Goal: Connect with others: Connect with others

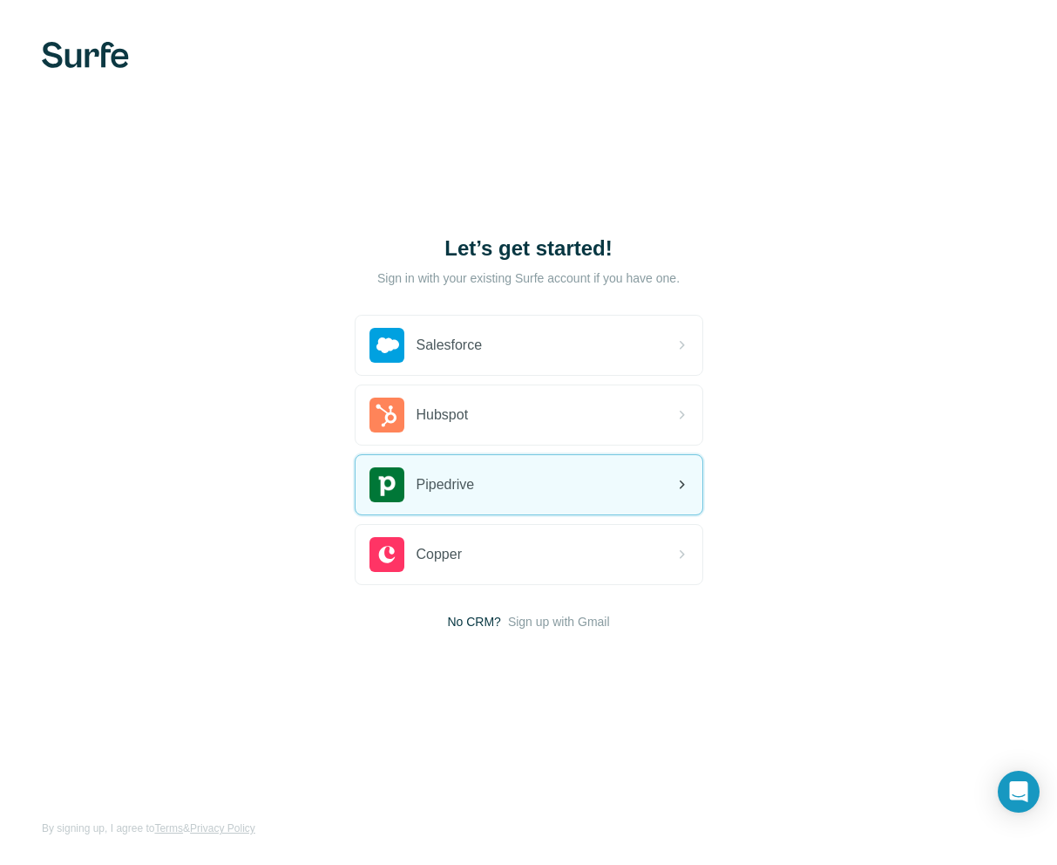
click at [486, 496] on div "Pipedrive" at bounding box center [529, 484] width 347 height 59
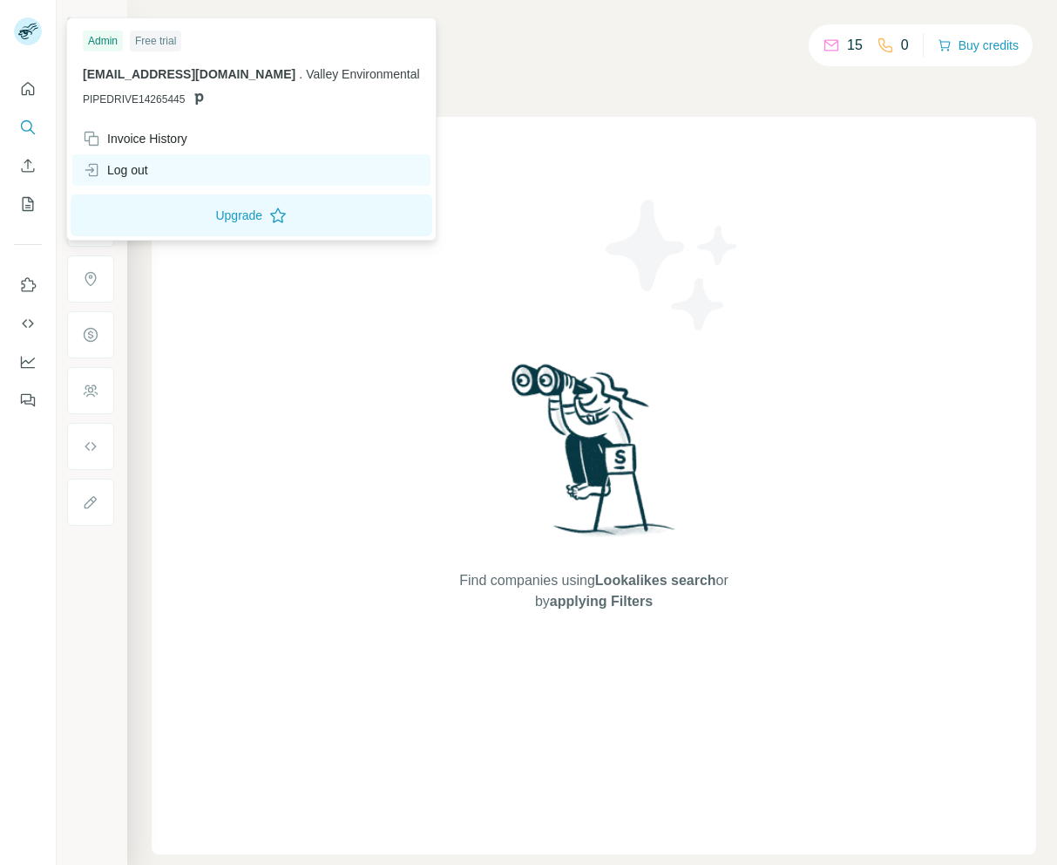
click at [146, 172] on div "Log out" at bounding box center [115, 169] width 65 height 17
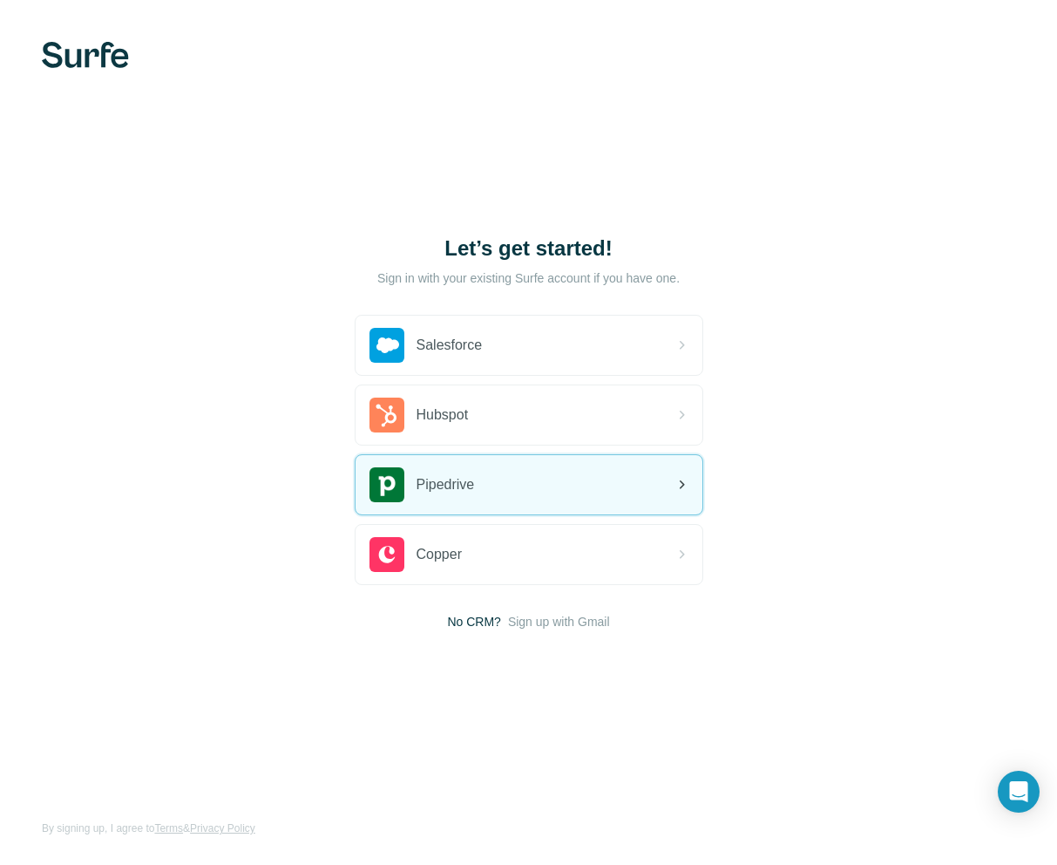
click at [595, 483] on div "Pipedrive" at bounding box center [529, 484] width 347 height 59
click at [488, 468] on div "Pipedrive" at bounding box center [529, 484] width 347 height 59
click at [515, 485] on div "Pipedrive" at bounding box center [529, 484] width 347 height 59
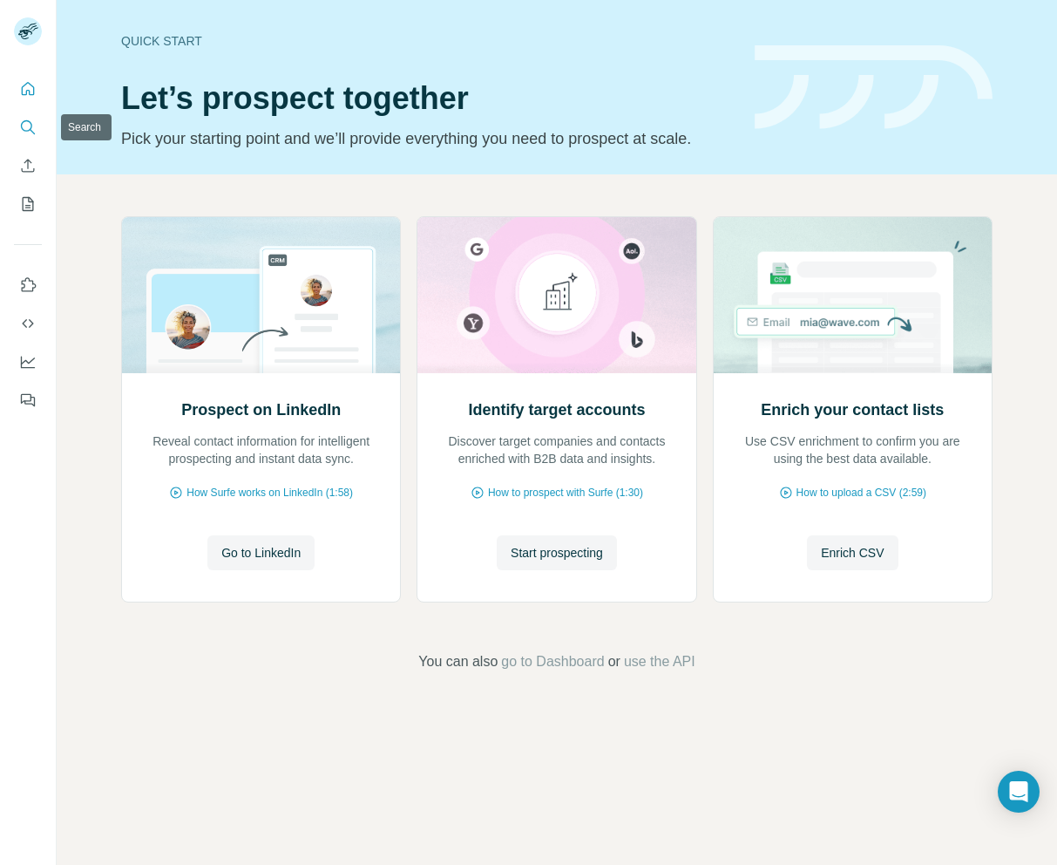
click at [22, 127] on icon "Search" at bounding box center [26, 125] width 11 height 11
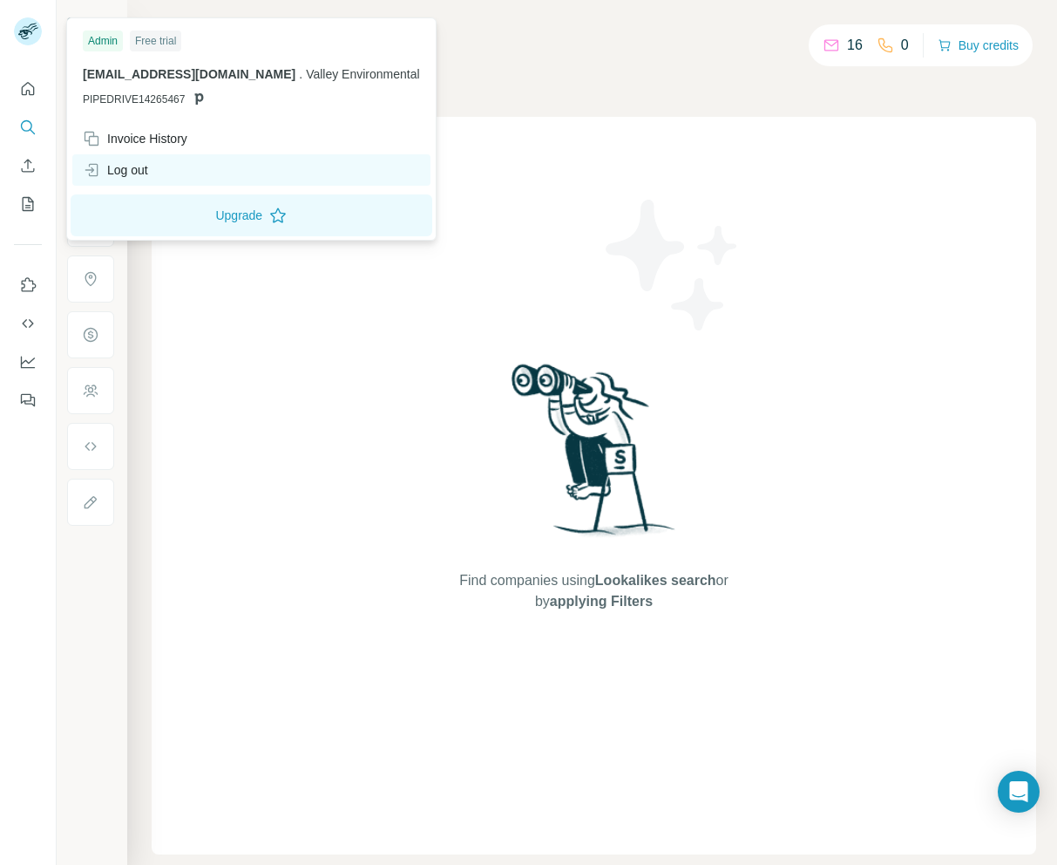
click at [156, 176] on div "Log out" at bounding box center [251, 169] width 358 height 31
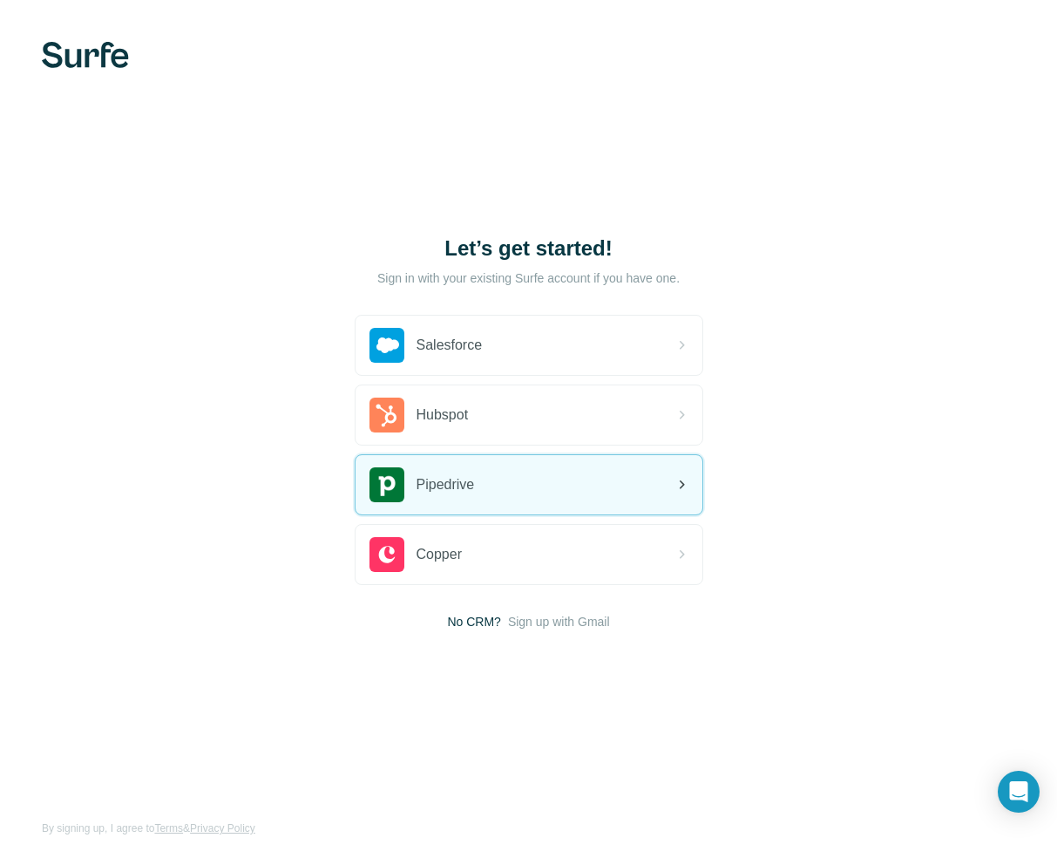
click at [531, 479] on div "Pipedrive" at bounding box center [529, 484] width 347 height 59
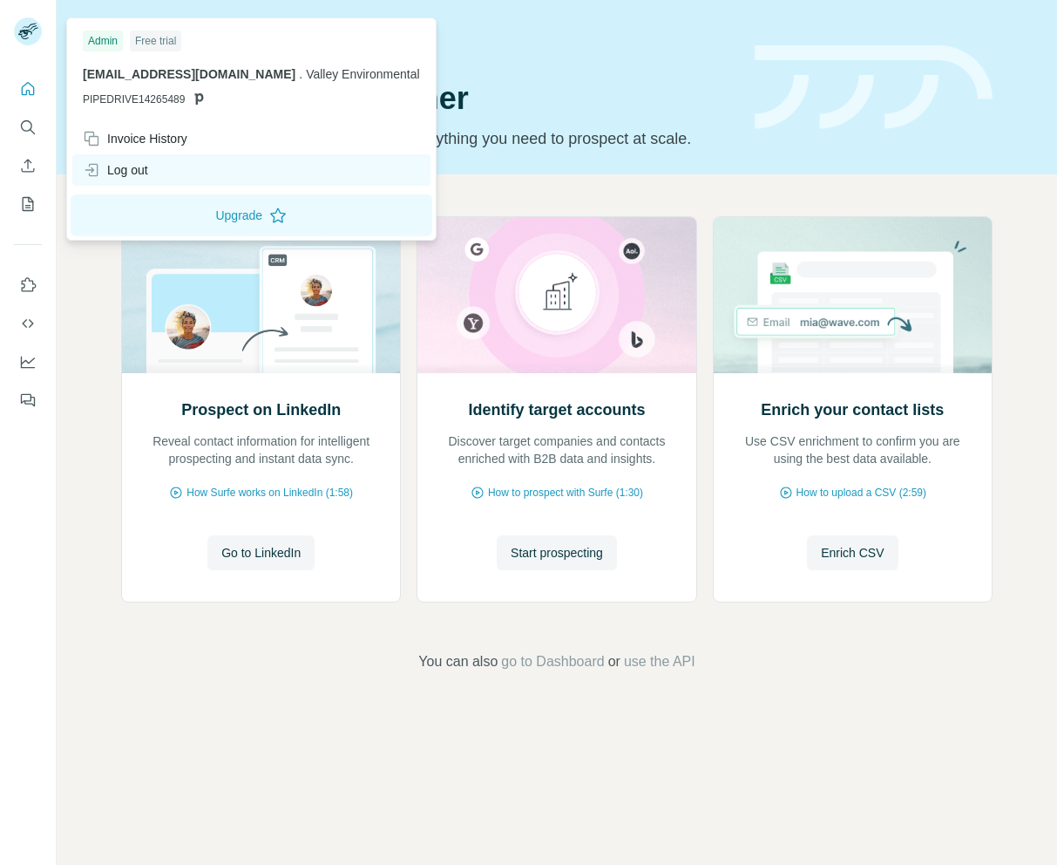
click at [158, 180] on div "Log out" at bounding box center [251, 169] width 358 height 31
click at [123, 172] on div "Log out" at bounding box center [115, 169] width 65 height 17
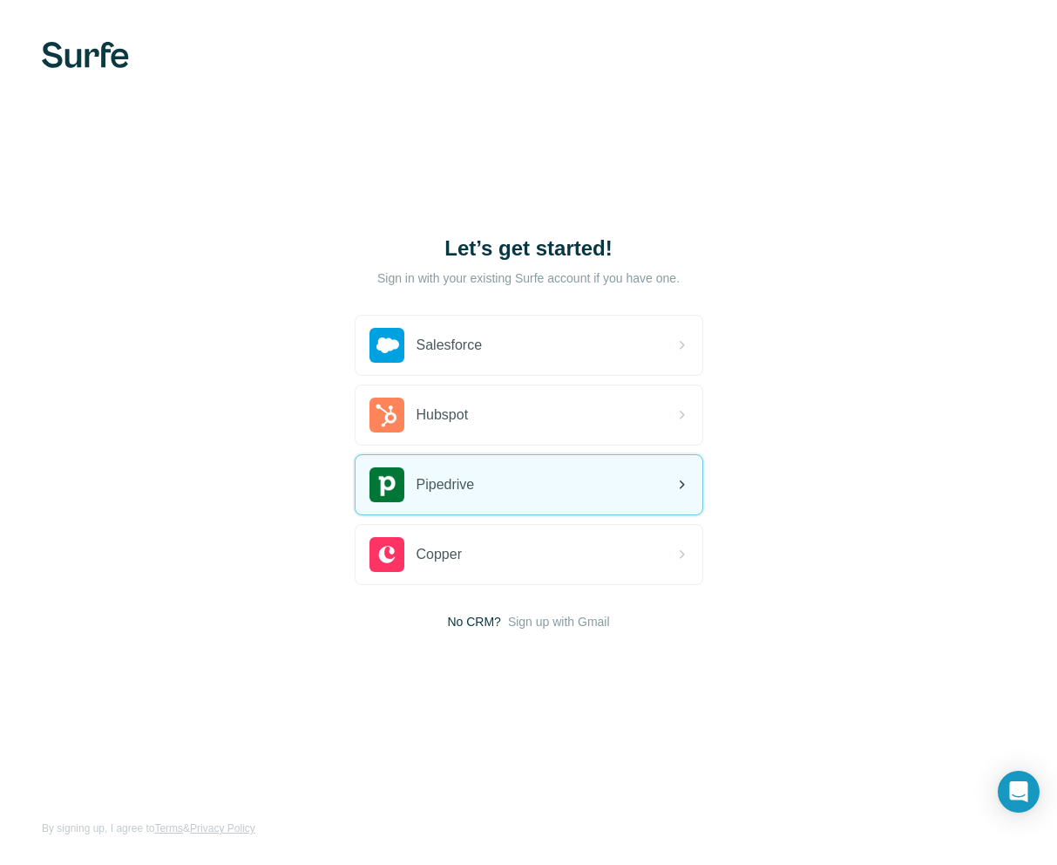
click at [505, 483] on div "Pipedrive" at bounding box center [529, 484] width 347 height 59
click at [530, 476] on div "Pipedrive" at bounding box center [529, 484] width 347 height 59
